Goal: Obtain resource: Obtain resource

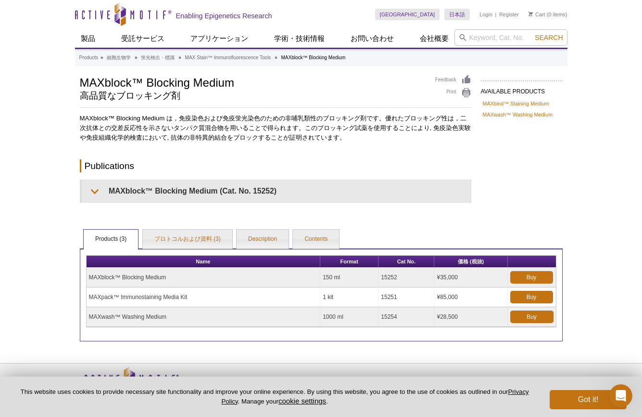
scroll to position [30, 0]
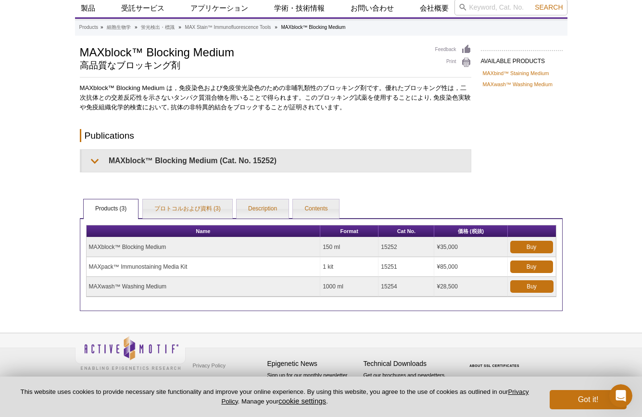
click at [118, 249] on td "MAXblock™ Blocking Medium" at bounding box center [204, 247] width 234 height 20
click at [180, 211] on link "プロトコルおよび資料 (3)" at bounding box center [187, 208] width 89 height 19
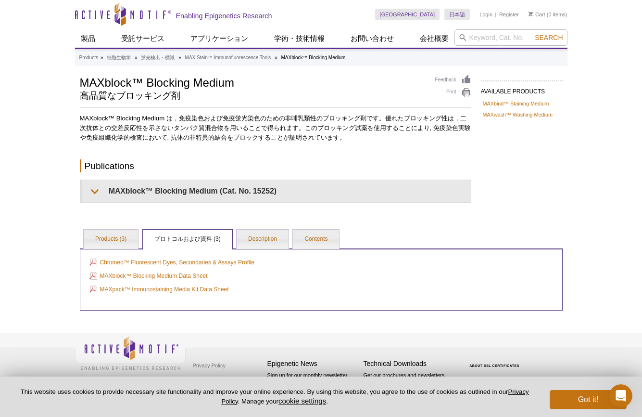
scroll to position [0, 0]
click at [202, 277] on link "MAXblock™ Blocking Medium Data Sheet" at bounding box center [148, 275] width 118 height 11
click at [606, 253] on div "Active Motif Logo Enabling Epigenetics Research 0 Search Skip to content Active…" at bounding box center [321, 208] width 642 height 417
click at [110, 236] on link "Products (3)" at bounding box center [111, 239] width 54 height 19
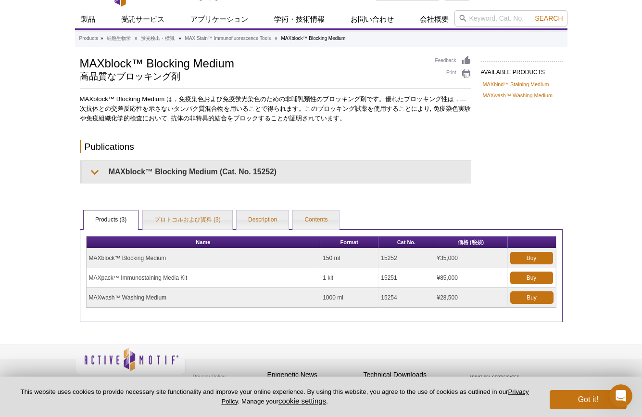
scroll to position [30, 0]
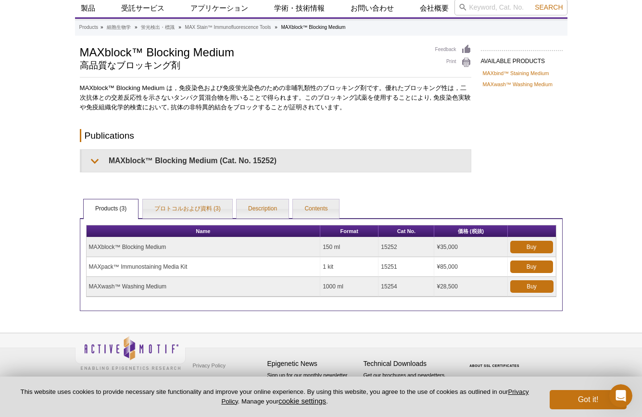
click at [626, 131] on div "Active Motif Logo Enabling Epigenetics Research 0 Search Skip to content Active…" at bounding box center [321, 193] width 642 height 447
click at [576, 395] on button "Got it!" at bounding box center [588, 399] width 77 height 19
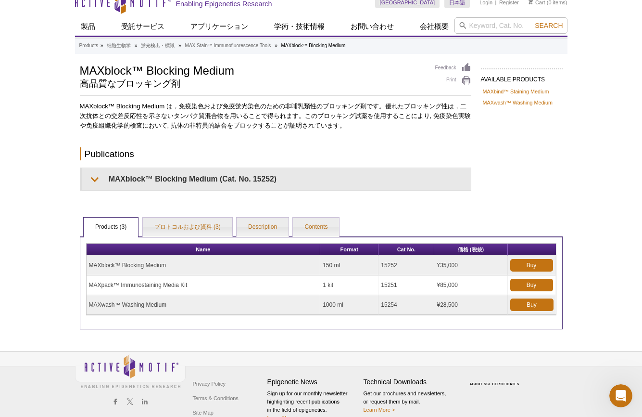
scroll to position [0, 0]
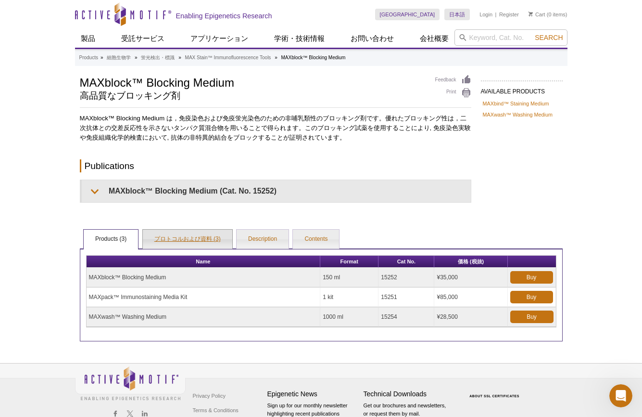
click at [195, 242] on link "プロトコルおよび資料 (3)" at bounding box center [187, 239] width 89 height 19
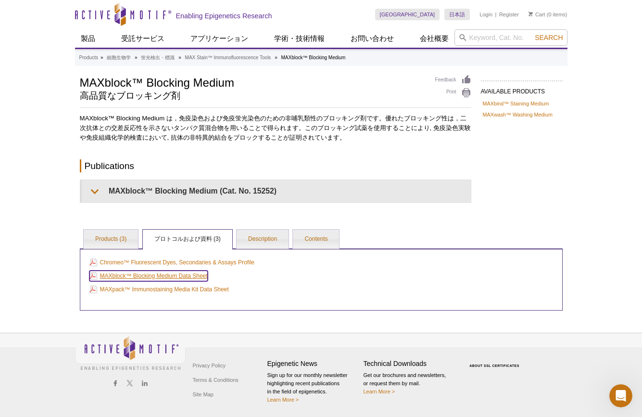
click at [203, 272] on link "MAXblock™ Blocking Medium Data Sheet" at bounding box center [148, 275] width 118 height 11
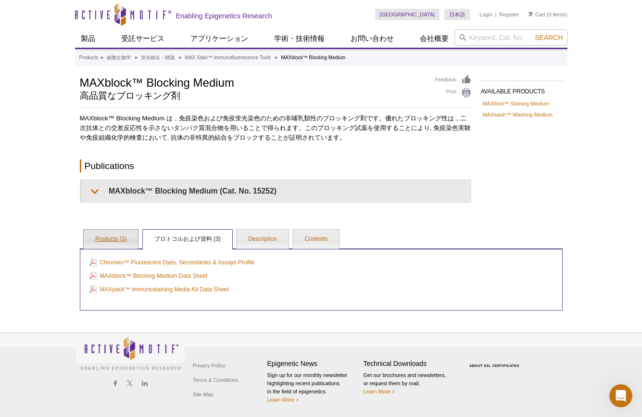
click at [114, 243] on link "Products (3)" at bounding box center [111, 239] width 54 height 19
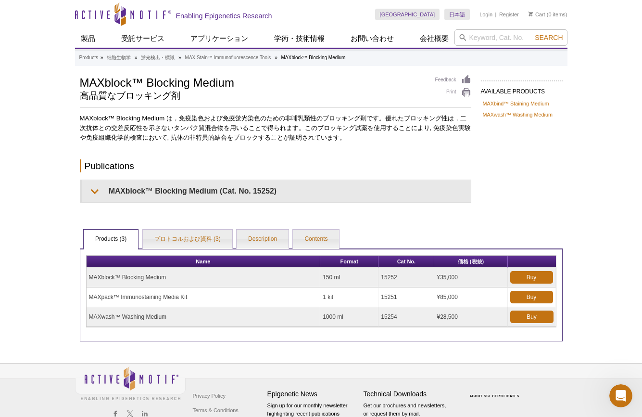
click at [120, 295] on td "MAXpack™ Immunostaining Media Kit" at bounding box center [204, 297] width 234 height 20
click at [140, 296] on td "MAXpack™ Immunostaining Media Kit" at bounding box center [204, 297] width 234 height 20
click at [240, 60] on link "MAX Stain™ Immunofluorescence Tools" at bounding box center [228, 57] width 86 height 9
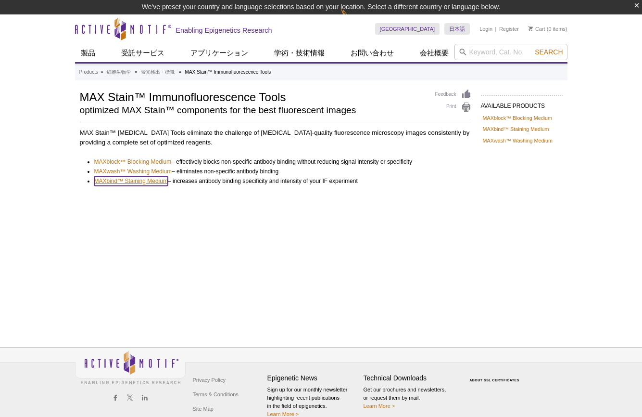
click at [158, 185] on link "MAXbind™ Staining Medium" at bounding box center [131, 181] width 74 height 10
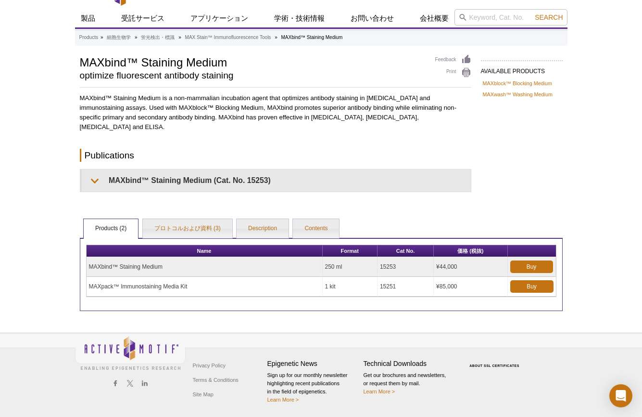
scroll to position [20, 0]
click at [183, 232] on link "プロトコルおよび資料 (3)" at bounding box center [187, 228] width 89 height 19
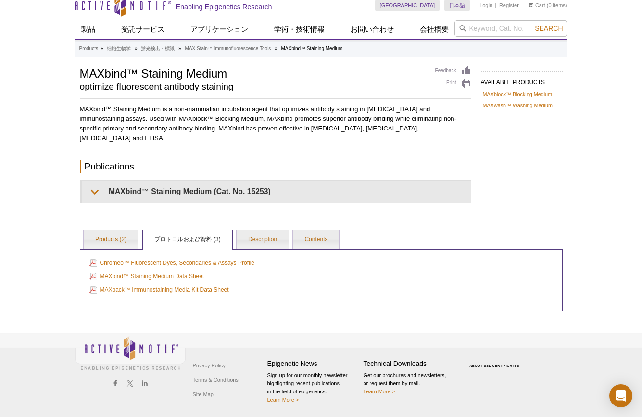
scroll to position [9, 0]
click at [198, 278] on link "MAXbind™ Staining Medium Data Sheet" at bounding box center [146, 276] width 115 height 11
